Goal: Task Accomplishment & Management: Understand process/instructions

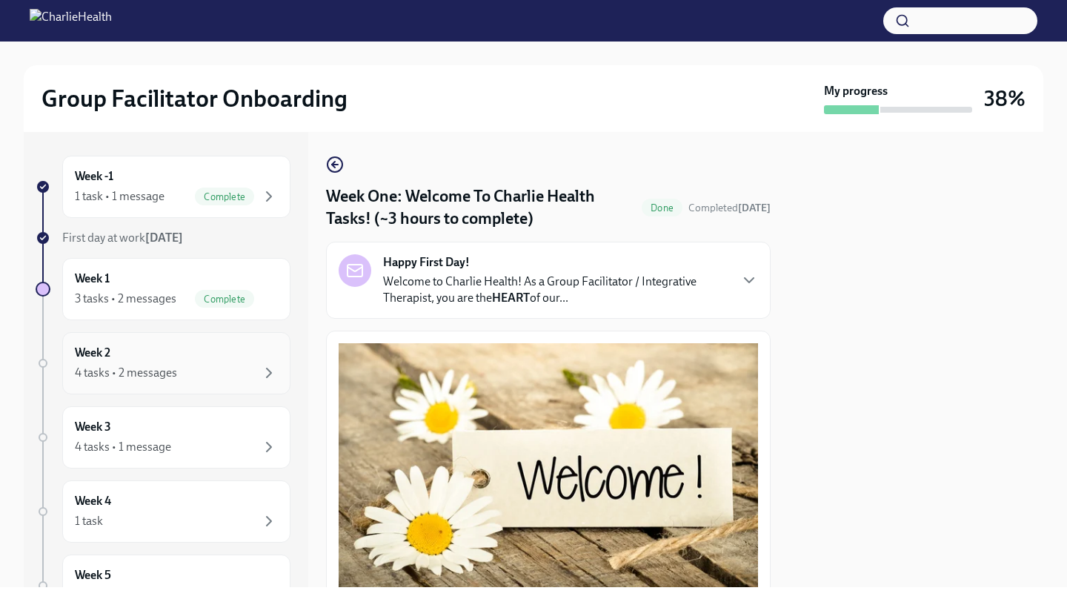
click at [206, 365] on div "4 tasks • 2 messages" at bounding box center [176, 373] width 203 height 18
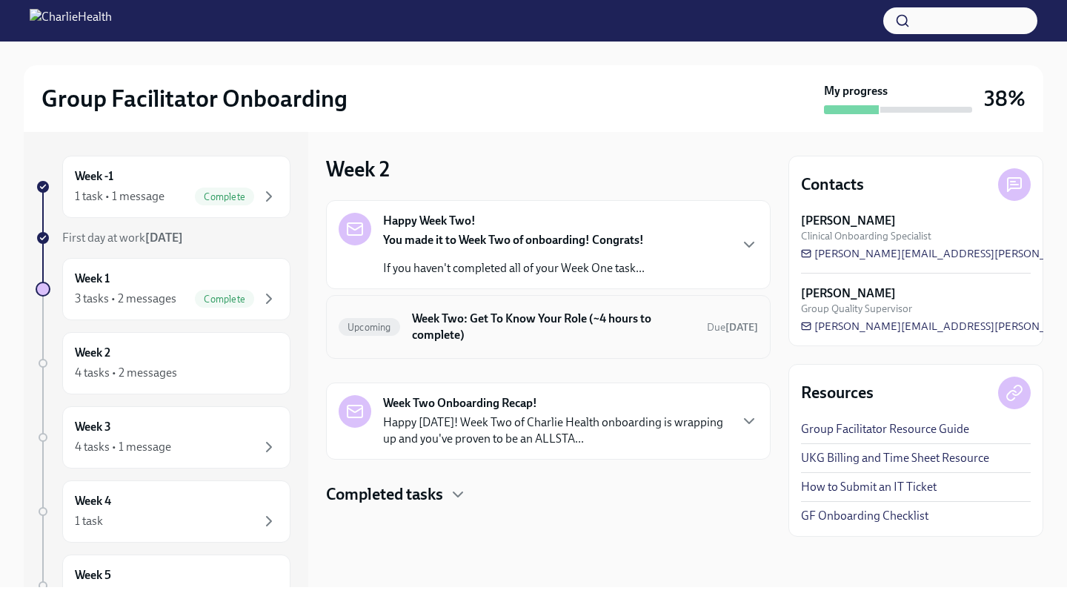
click at [576, 332] on h6 "Week Two: Get To Know Your Role (~4 hours to complete)" at bounding box center [553, 326] width 283 height 33
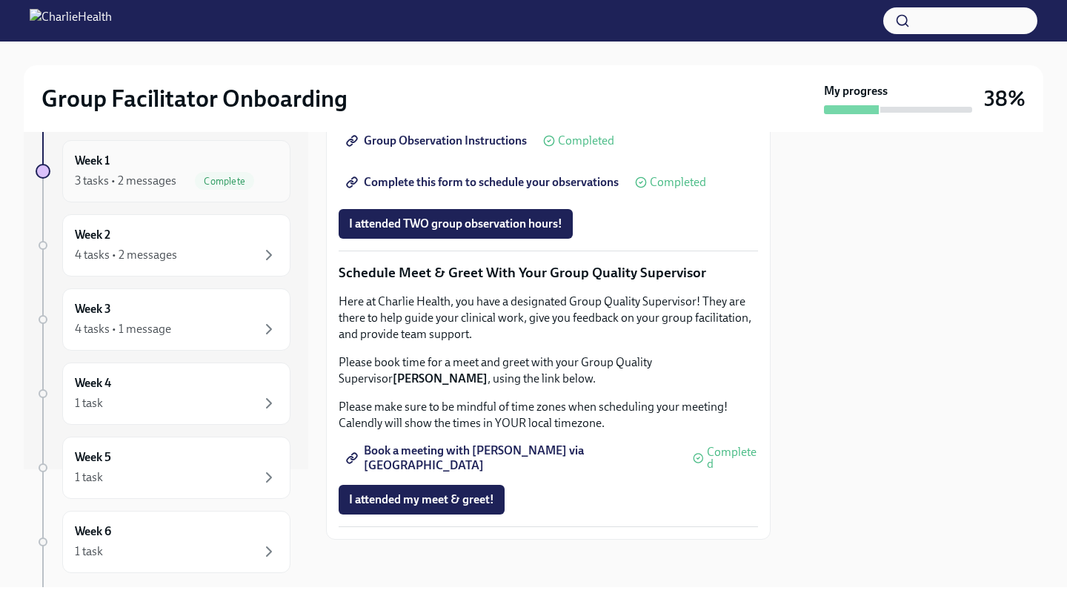
scroll to position [134, 0]
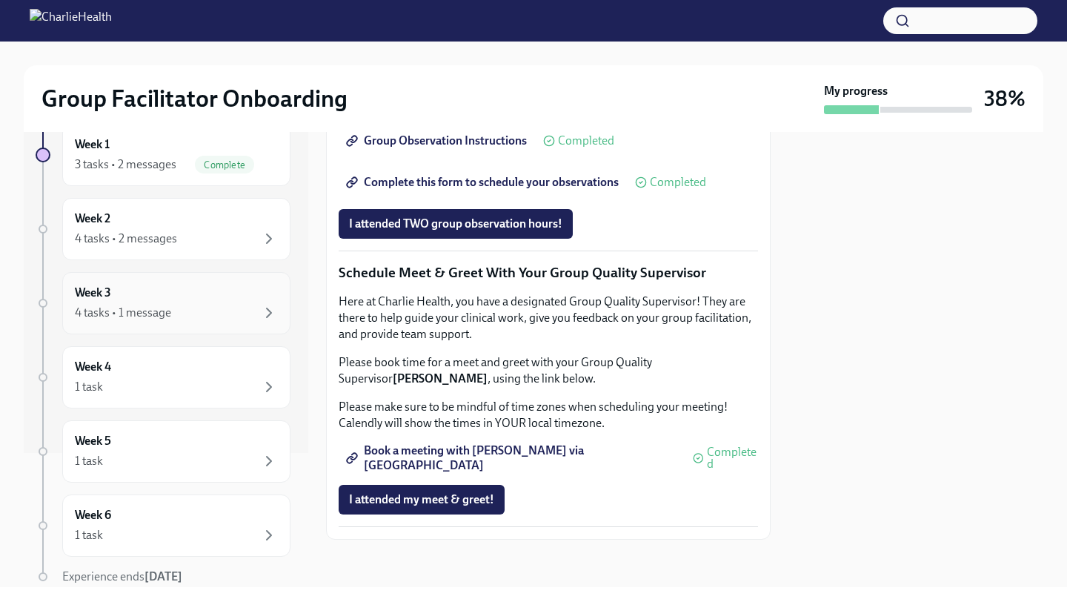
click at [219, 311] on div "4 tasks • 1 message" at bounding box center [176, 313] width 203 height 18
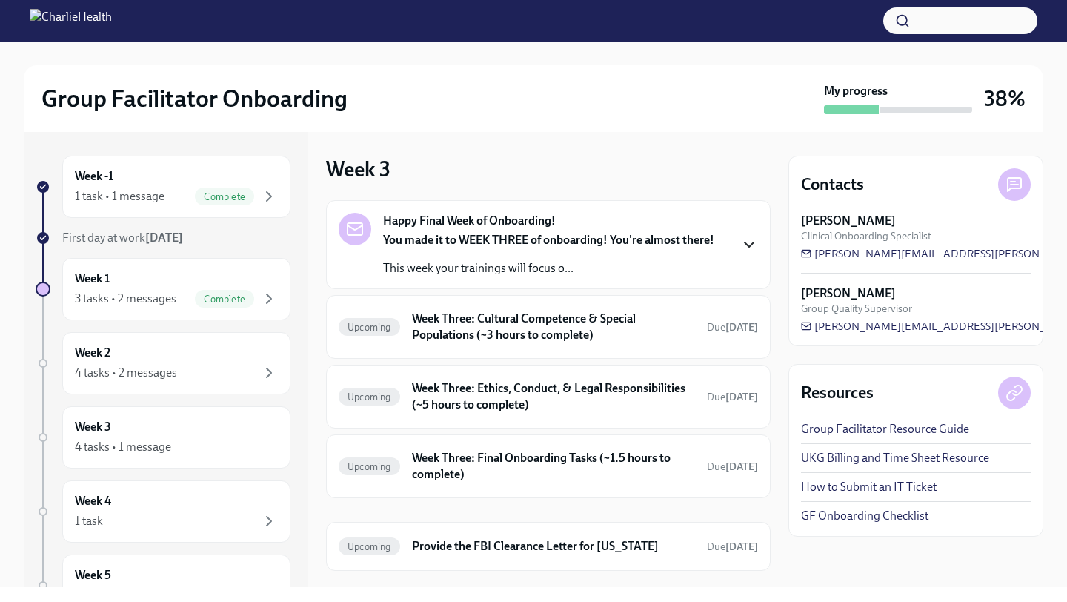
click at [727, 242] on icon "button" at bounding box center [749, 245] width 18 height 18
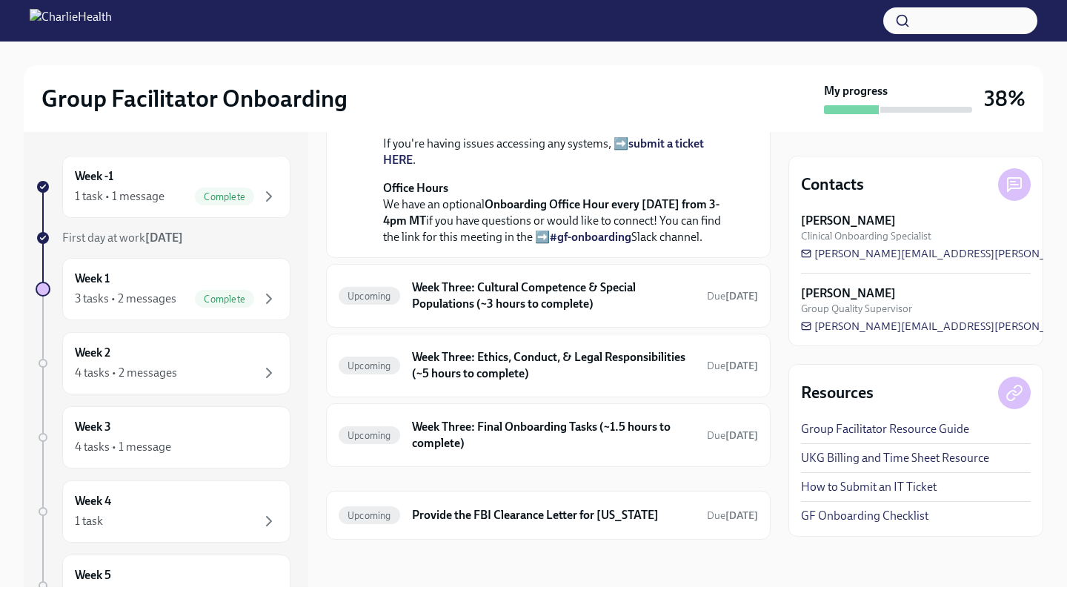
scroll to position [593, 0]
click at [539, 300] on h6 "Week Three: Cultural Competence & Special Populations (~3 hours to complete)" at bounding box center [553, 295] width 283 height 33
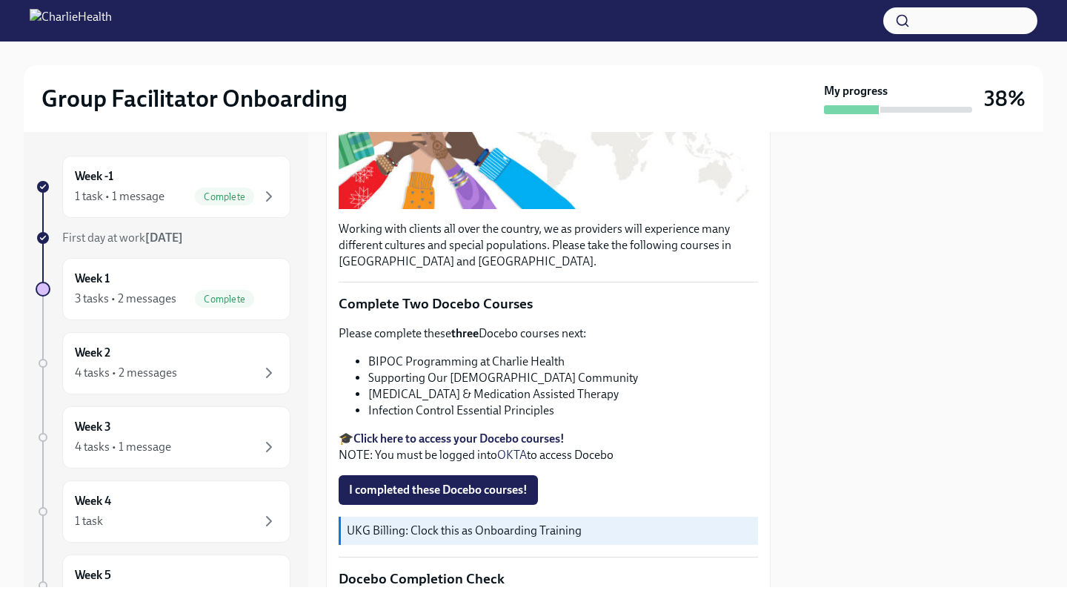
scroll to position [322, 0]
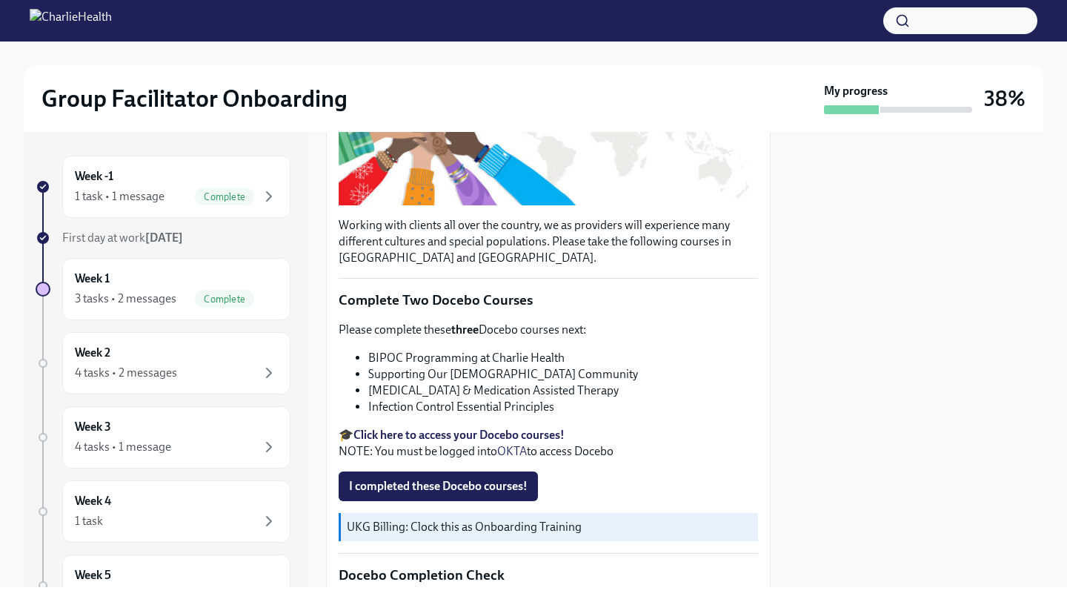
click at [519, 431] on strong "Click here to access your Docebo courses!" at bounding box center [458, 435] width 211 height 14
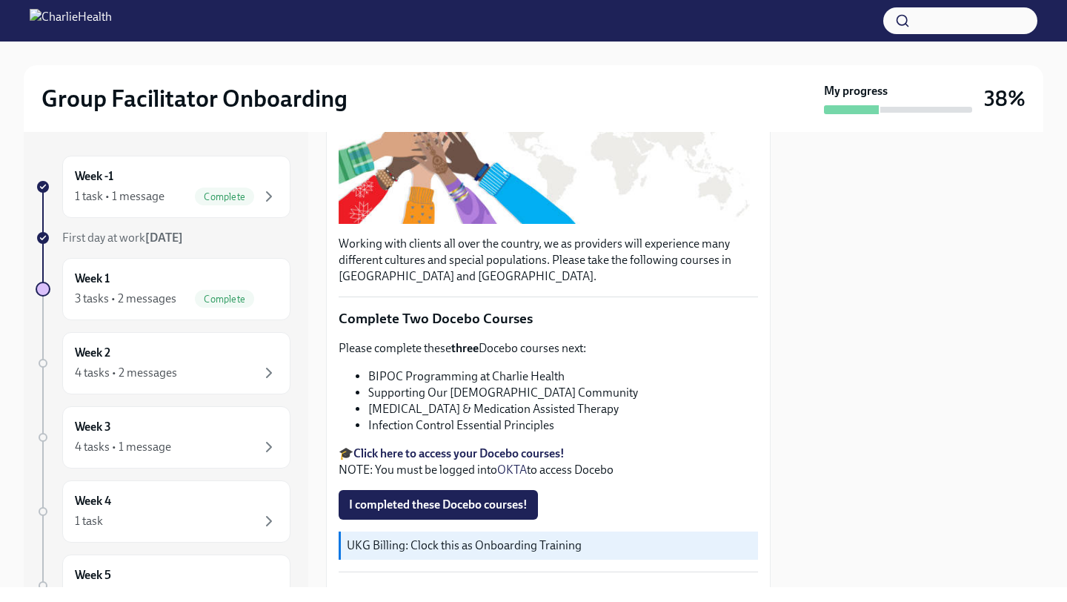
scroll to position [298, 0]
